Goal: Information Seeking & Learning: Find specific fact

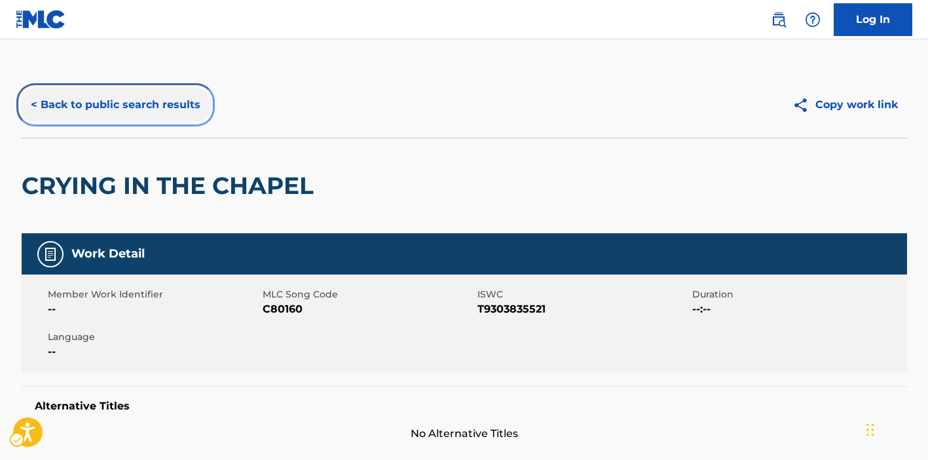
click at [154, 113] on button "< Back to public search results" at bounding box center [116, 104] width 188 height 33
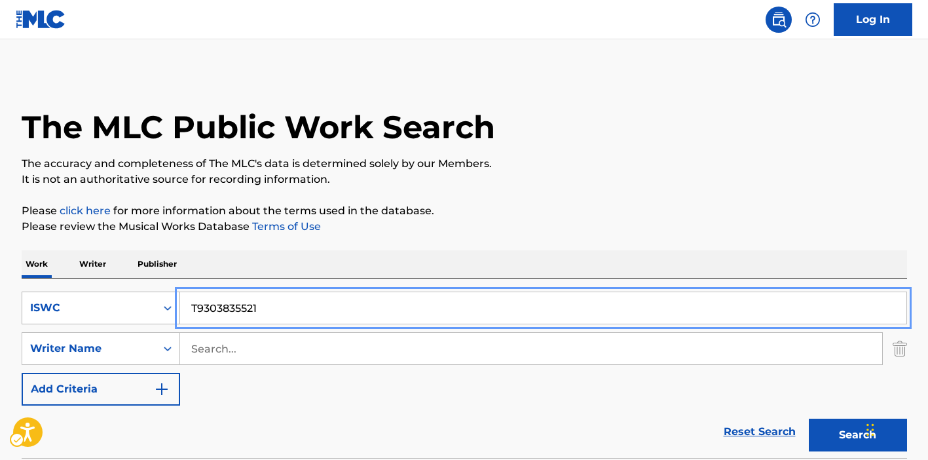
click at [132, 306] on div "ISWC" at bounding box center [101, 307] width 158 height 33
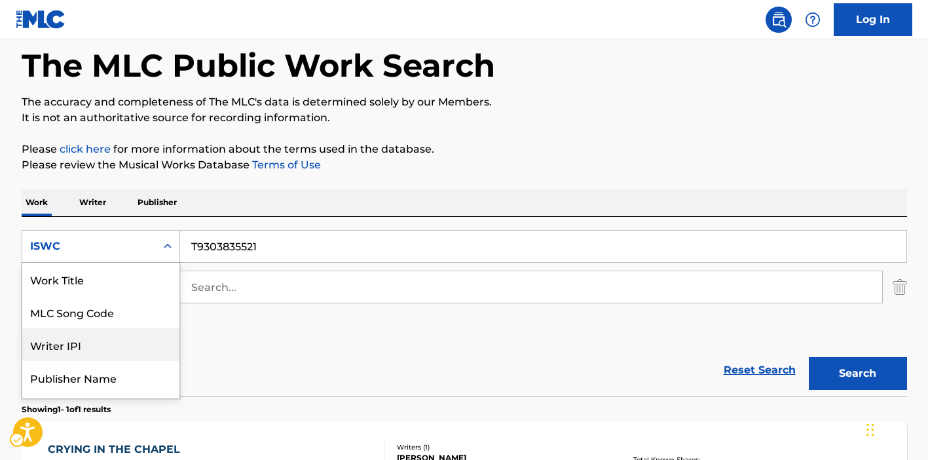
scroll to position [33, 0]
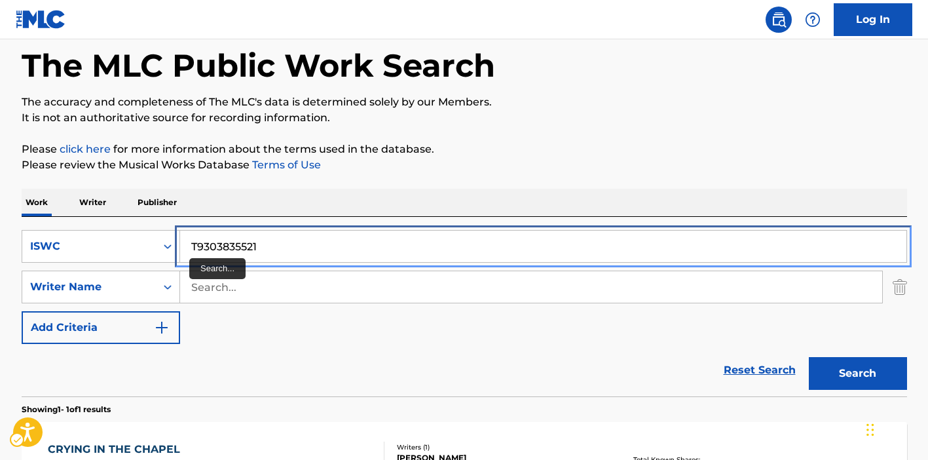
click at [234, 261] on input "T9303835521" at bounding box center [543, 246] width 726 height 31
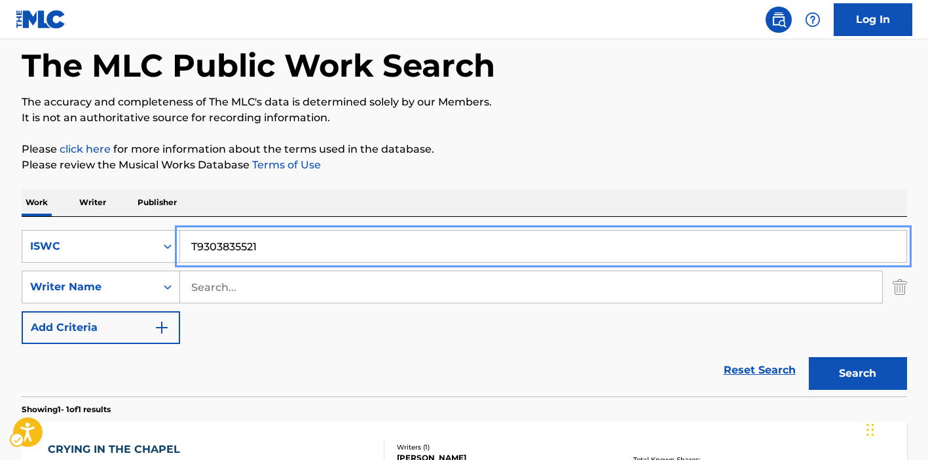
paste input "15927889"
type input "T9315927889"
click at [809, 357] on button "Search" at bounding box center [858, 373] width 98 height 33
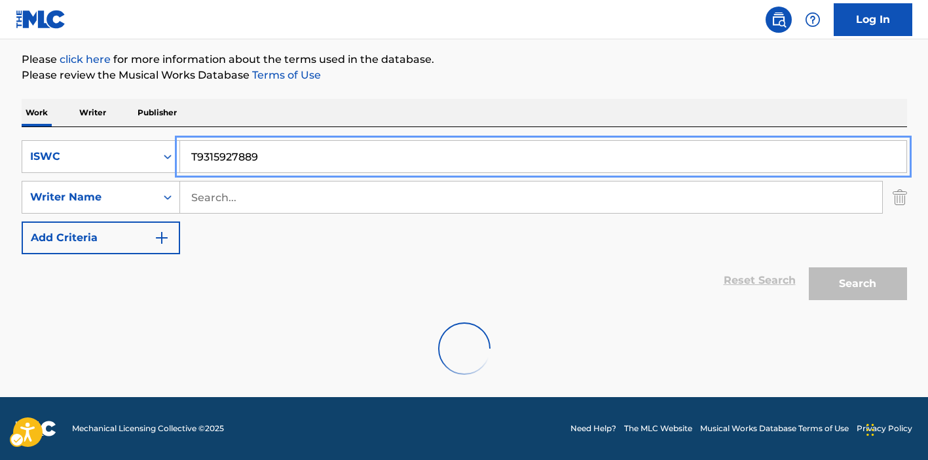
scroll to position [109, 0]
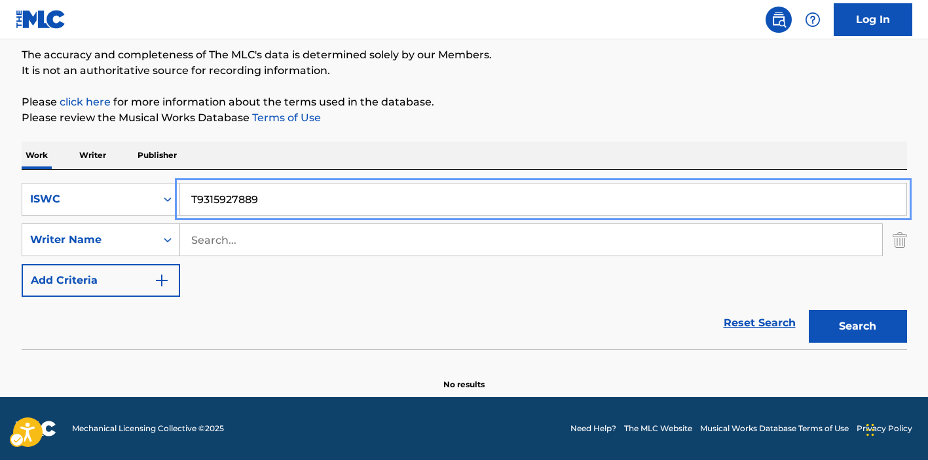
click at [329, 310] on div "Reset Search Search" at bounding box center [464, 323] width 885 height 52
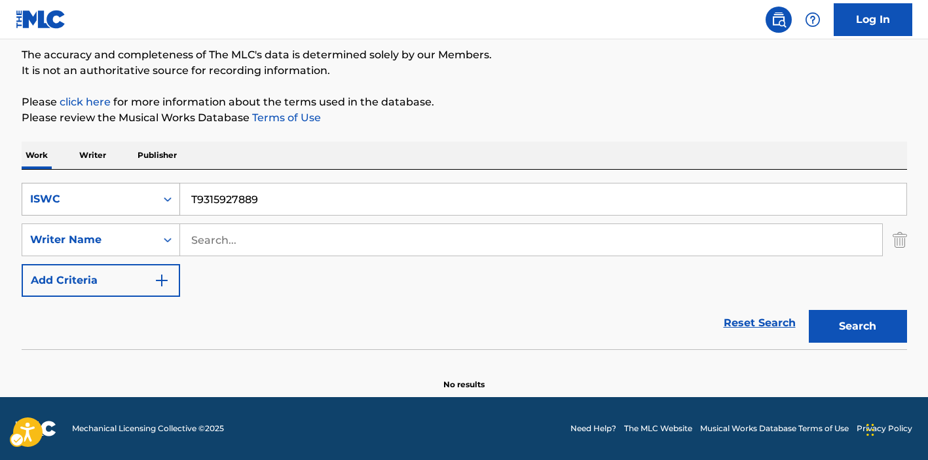
click at [108, 198] on div "ISWC" at bounding box center [89, 199] width 118 height 16
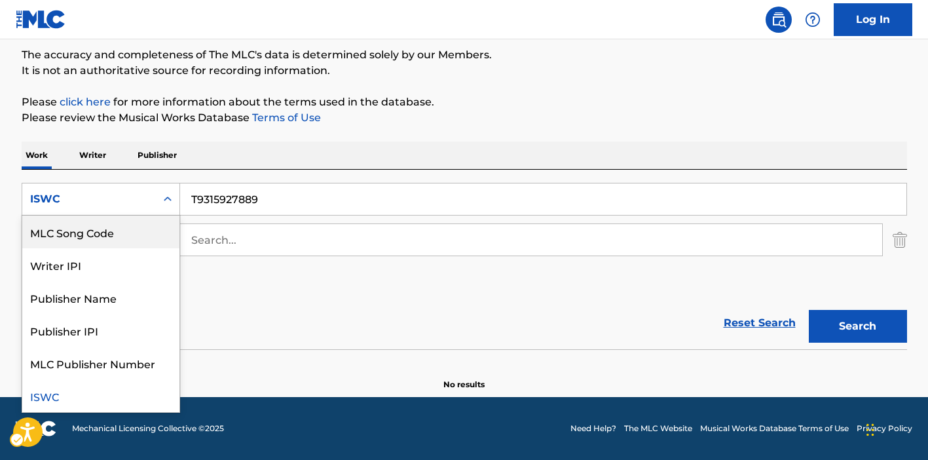
scroll to position [0, 0]
click at [105, 229] on div "Work Title" at bounding box center [100, 231] width 157 height 33
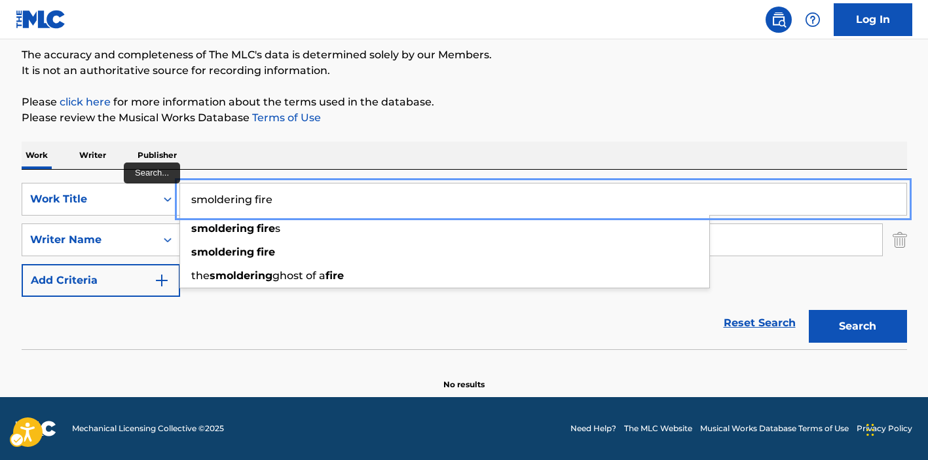
type input "smoldering fire"
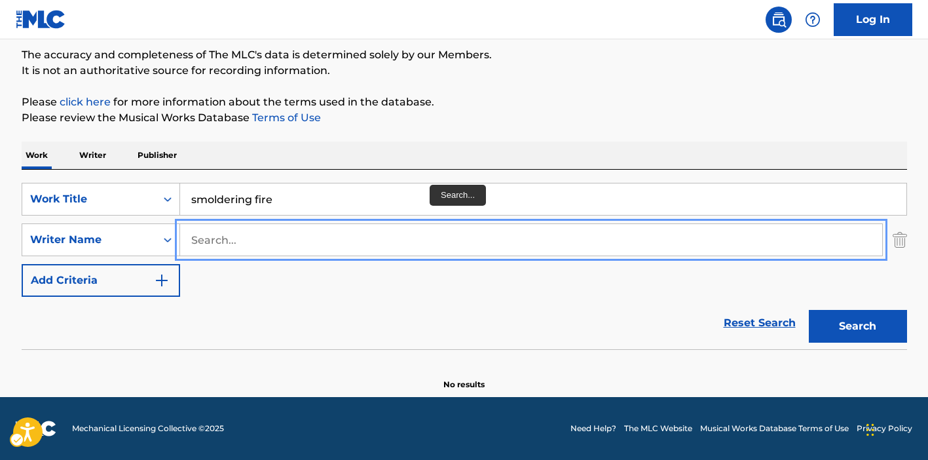
paste input "[PERSON_NAME] [PERSON_NAME]"
type input "[PERSON_NAME] [PERSON_NAME]"
click at [809, 310] on button "Search" at bounding box center [858, 326] width 98 height 33
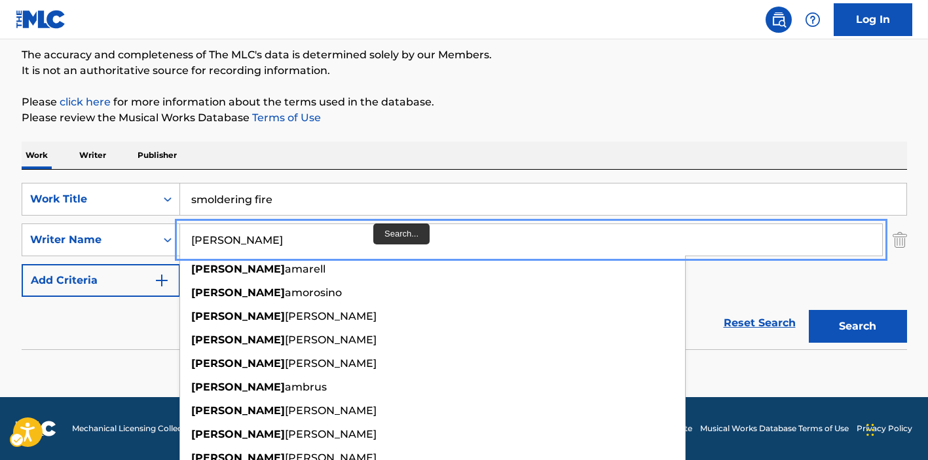
type input "[PERSON_NAME]"
click at [809, 310] on button "Search" at bounding box center [858, 326] width 98 height 33
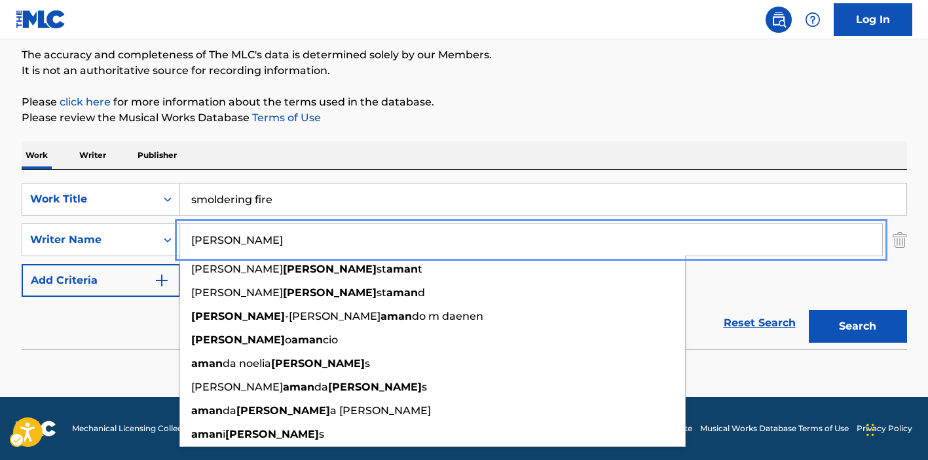
click at [107, 322] on div "Reset Search Search" at bounding box center [464, 323] width 885 height 52
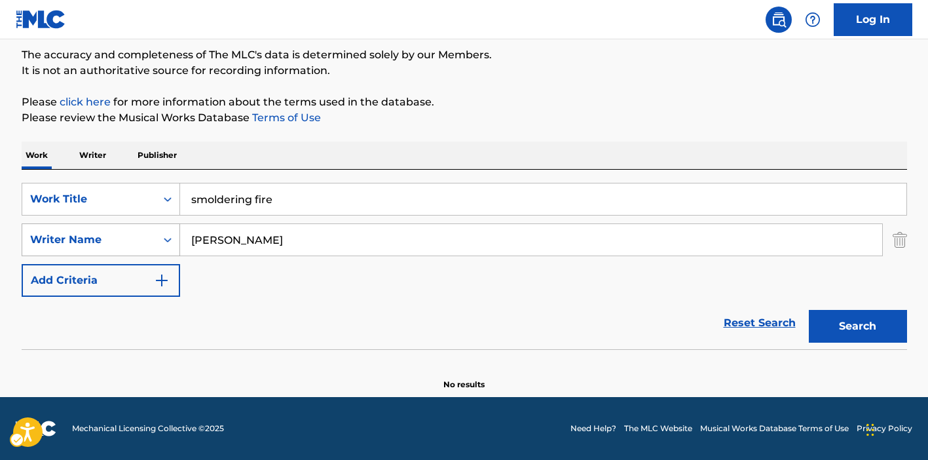
click at [153, 248] on div "Writer Name" at bounding box center [89, 239] width 134 height 25
click at [296, 315] on div "Reset Search Search" at bounding box center [464, 323] width 885 height 52
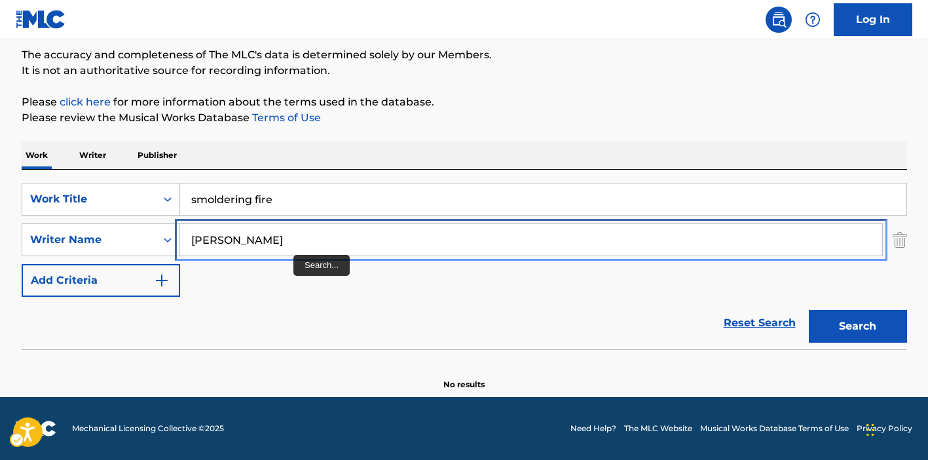
click at [291, 251] on input "[PERSON_NAME]" at bounding box center [531, 239] width 702 height 31
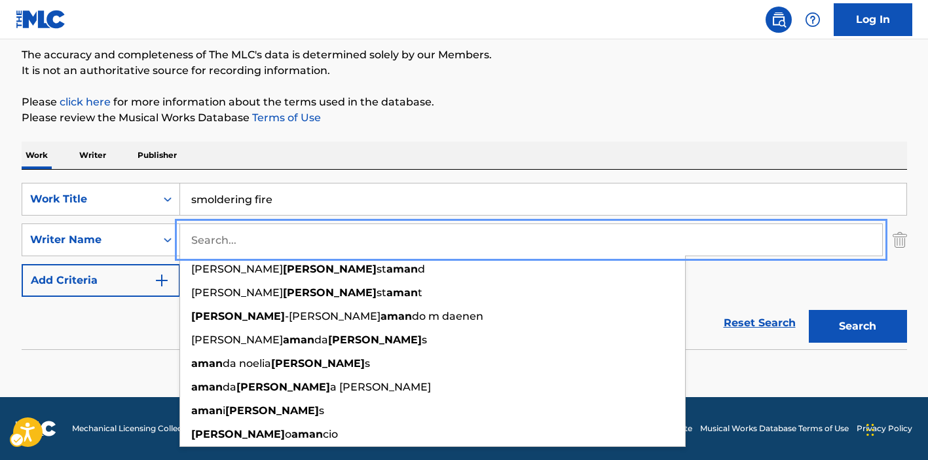
click at [809, 310] on button "Search" at bounding box center [858, 326] width 98 height 33
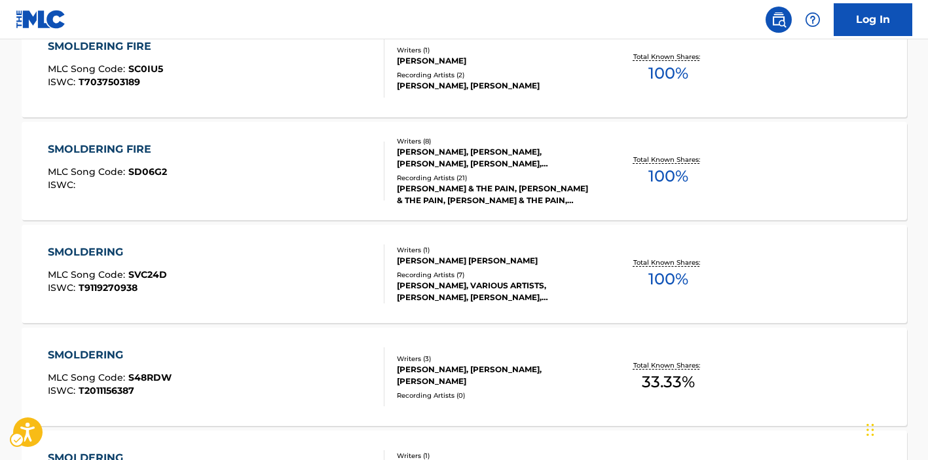
scroll to position [673, 0]
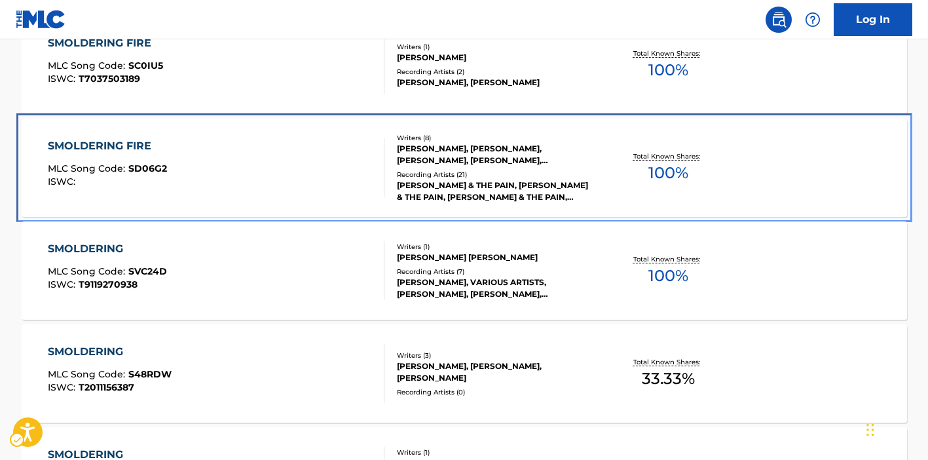
click at [276, 154] on div "SMOLDERING FIRE MLC Song Code : SD06G2 ISWC :" at bounding box center [216, 167] width 337 height 59
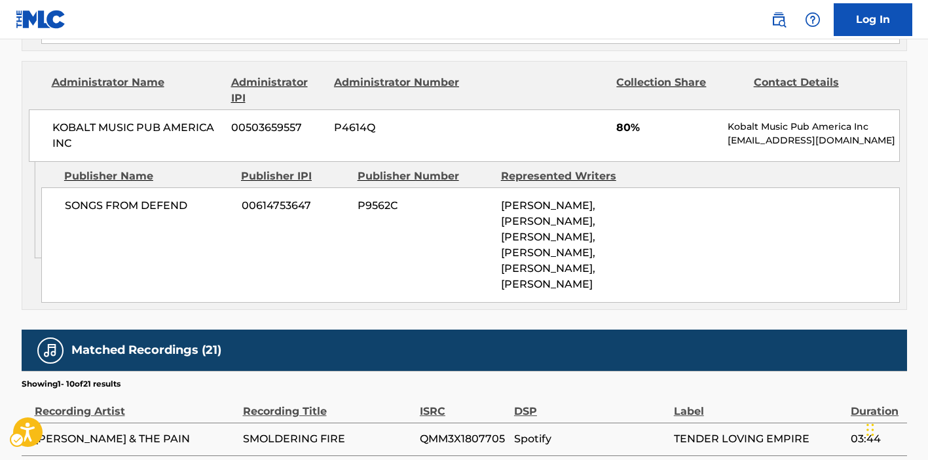
scroll to position [916, 0]
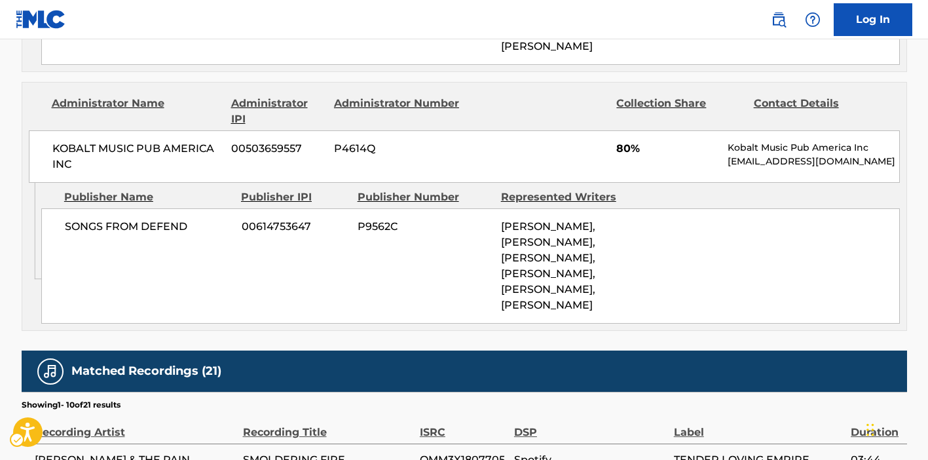
click at [155, 219] on span "SONGS FROM DEFEND" at bounding box center [148, 227] width 167 height 16
copy div "SONGS FROM DEFEND"
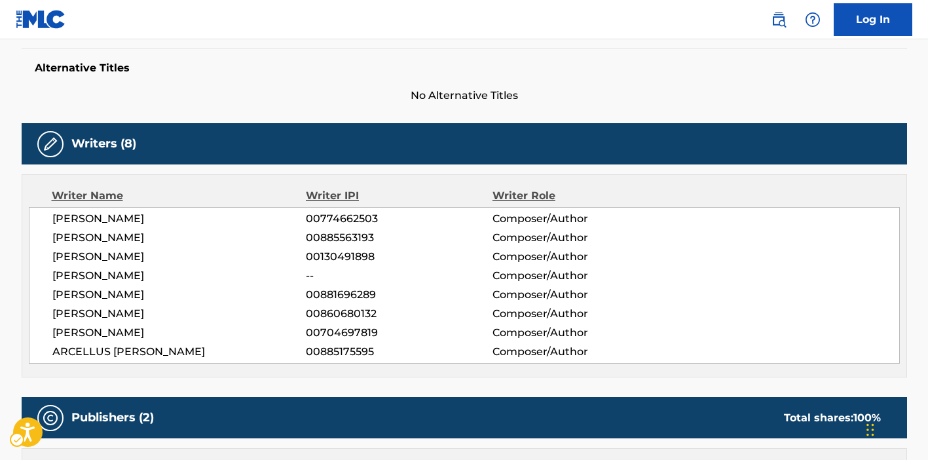
scroll to position [343, 0]
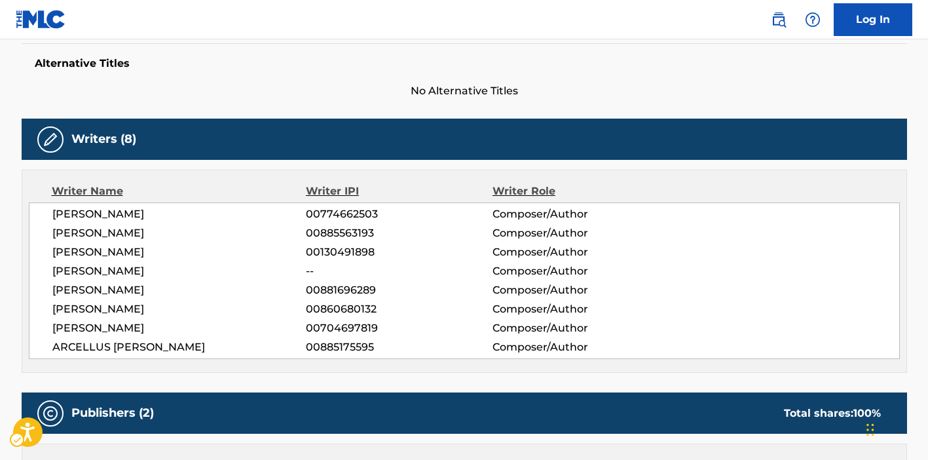
click at [128, 307] on span "[PERSON_NAME]" at bounding box center [179, 309] width 254 height 16
copy div "[PERSON_NAME]"
click at [458, 229] on span "00885563193" at bounding box center [399, 233] width 186 height 16
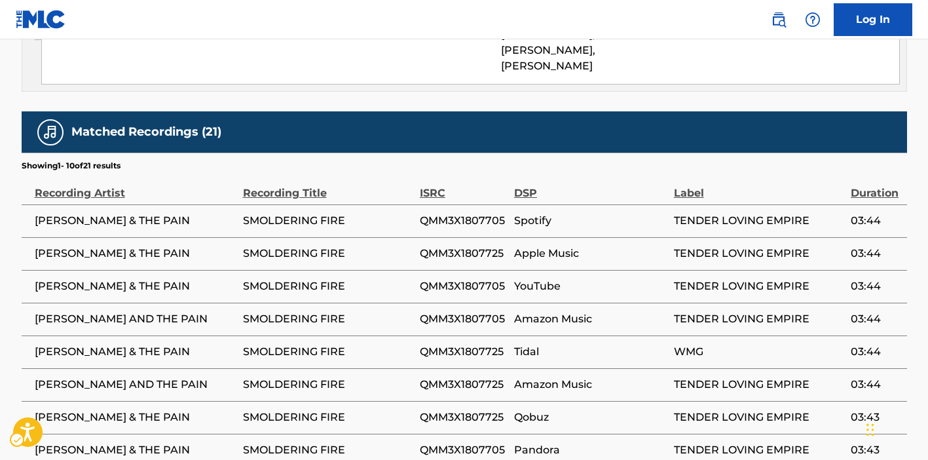
scroll to position [1160, 0]
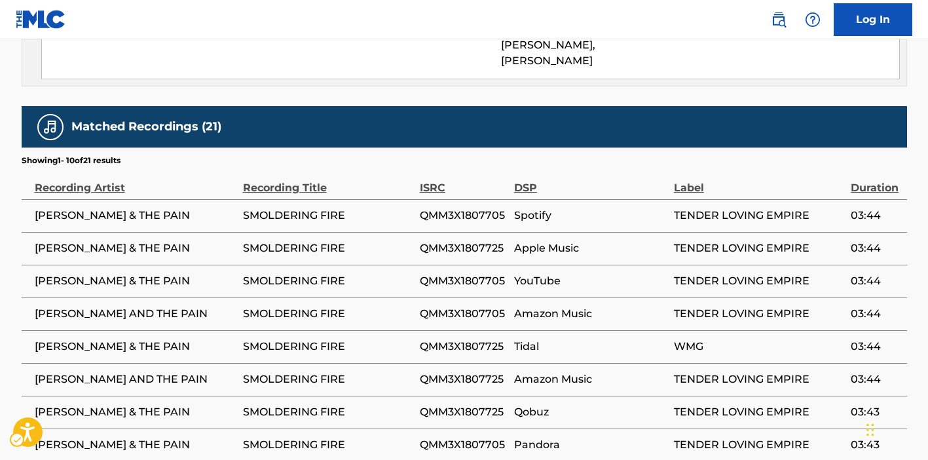
click at [735, 219] on span "TENDER LOVING EMPIRE" at bounding box center [759, 216] width 170 height 16
click at [735, 213] on span "TENDER LOVING EMPIRE" at bounding box center [759, 216] width 170 height 16
copy div "TENDER LOVING EMPIRE"
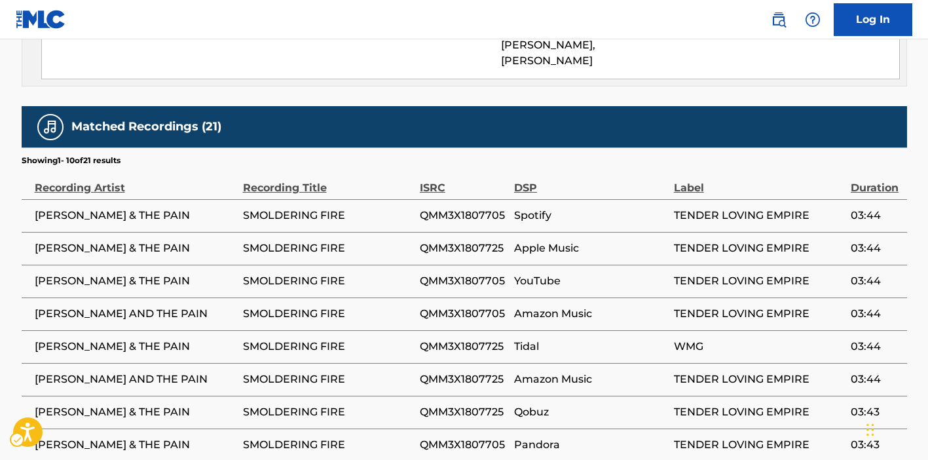
click at [597, 219] on span "Spotify" at bounding box center [590, 216] width 153 height 16
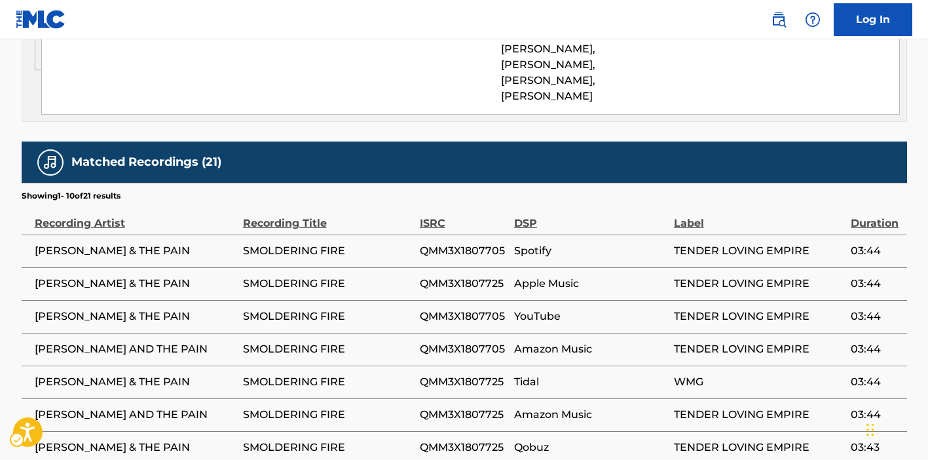
scroll to position [1136, 0]
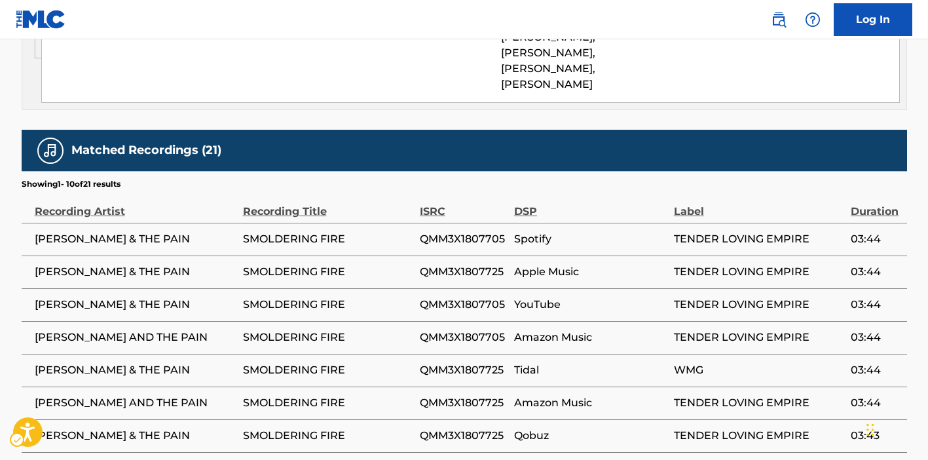
click at [701, 233] on span "TENDER LOVING EMPIRE" at bounding box center [759, 239] width 170 height 16
copy div "TENDER LOVING EMPIRE"
